Goal: Use online tool/utility: Utilize a website feature to perform a specific function

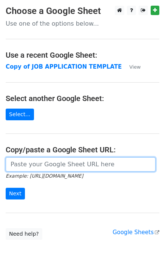
click at [46, 167] on input "url" at bounding box center [81, 164] width 150 height 14
paste input "https://docs.google.com/spreadsheets/d/10ChpzUYxKOE8jVvlyNJ3HrL70kzaoSW43Of00LY…"
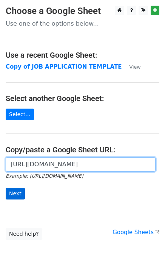
type input "https://docs.google.com/spreadsheets/d/10ChpzUYxKOE8jVvlyNJ3HrL70kzaoSW43Of00LY…"
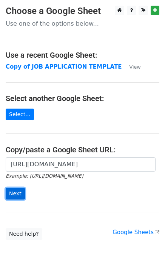
scroll to position [0, 0]
click at [18, 195] on input "Next" at bounding box center [15, 194] width 19 height 12
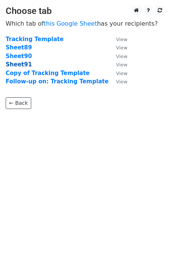
click at [24, 65] on strong "Sheet91" at bounding box center [19, 64] width 26 height 7
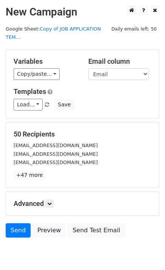
scroll to position [23, 0]
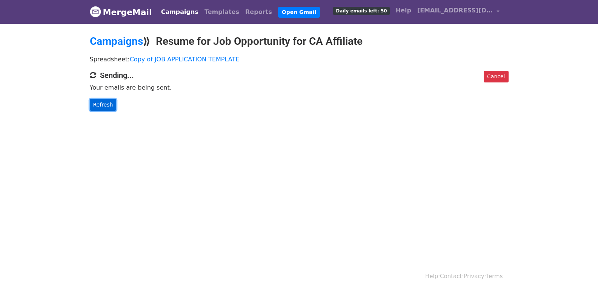
click at [99, 105] on link "Refresh" at bounding box center [103, 105] width 27 height 12
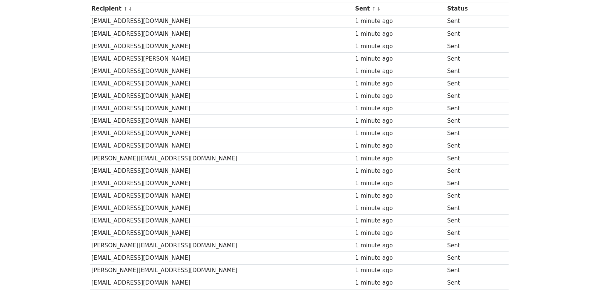
scroll to position [37, 0]
